Goal: Task Accomplishment & Management: Use online tool/utility

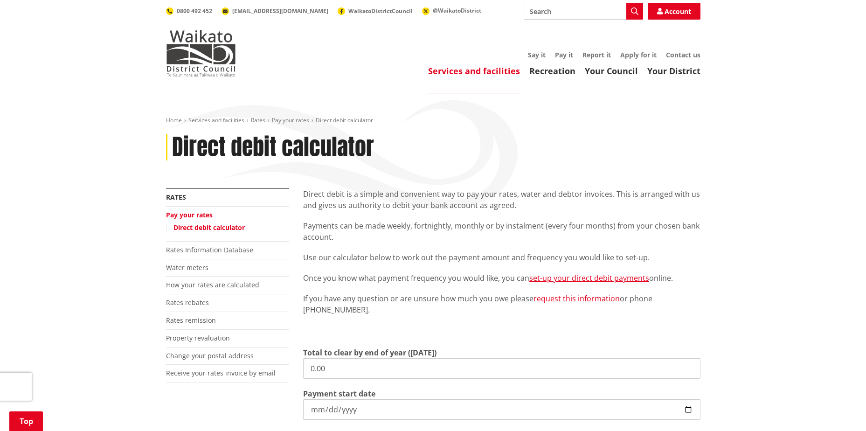
scroll to position [233, 0]
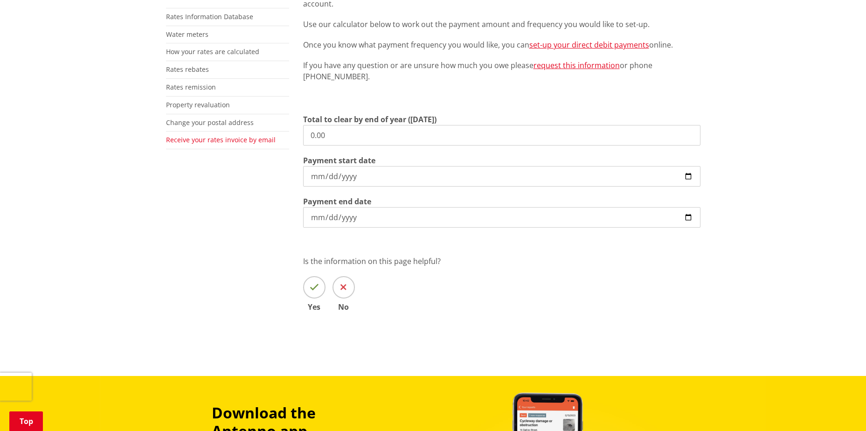
drag, startPoint x: 333, startPoint y: 135, endPoint x: 217, endPoint y: 135, distance: 115.6
click at [230, 136] on div "More from this section Rates Pay your rates Direct debit calculator Rates Infor…" at bounding box center [433, 146] width 548 height 383
paste input "3,588.33"
type input "3,588.33"
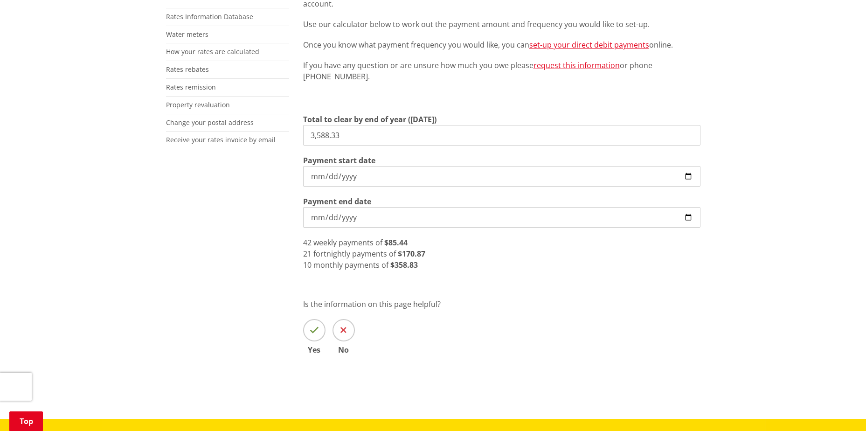
click at [698, 218] on input "[DATE]" at bounding box center [501, 217] width 397 height 21
click at [690, 215] on input "[DATE]" at bounding box center [501, 217] width 397 height 21
click at [683, 221] on input "[DATE]" at bounding box center [501, 217] width 397 height 21
click at [690, 211] on input "[DATE]" at bounding box center [501, 217] width 397 height 21
click at [694, 218] on input "[DATE]" at bounding box center [501, 217] width 397 height 21
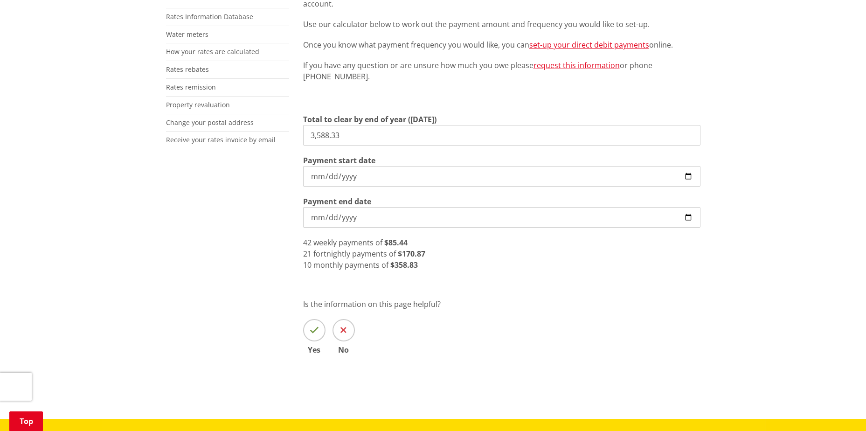
click at [688, 218] on input "[DATE]" at bounding box center [501, 217] width 397 height 21
click at [689, 214] on input "[DATE]" at bounding box center [501, 217] width 397 height 21
click at [687, 213] on input "[DATE]" at bounding box center [501, 217] width 397 height 21
click at [327, 217] on input "[DATE]" at bounding box center [501, 217] width 397 height 21
click at [354, 216] on input "[DATE]" at bounding box center [501, 217] width 397 height 21
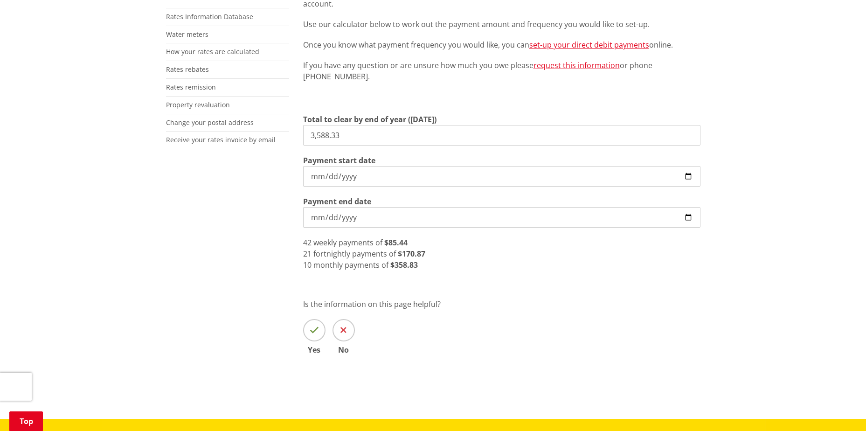
click at [319, 214] on input "[DATE]" at bounding box center [501, 217] width 397 height 21
click at [315, 216] on input "[DATE]" at bounding box center [501, 217] width 397 height 21
type input "[DATE]"
